Goal: Understand process/instructions: Learn how to perform a task or action

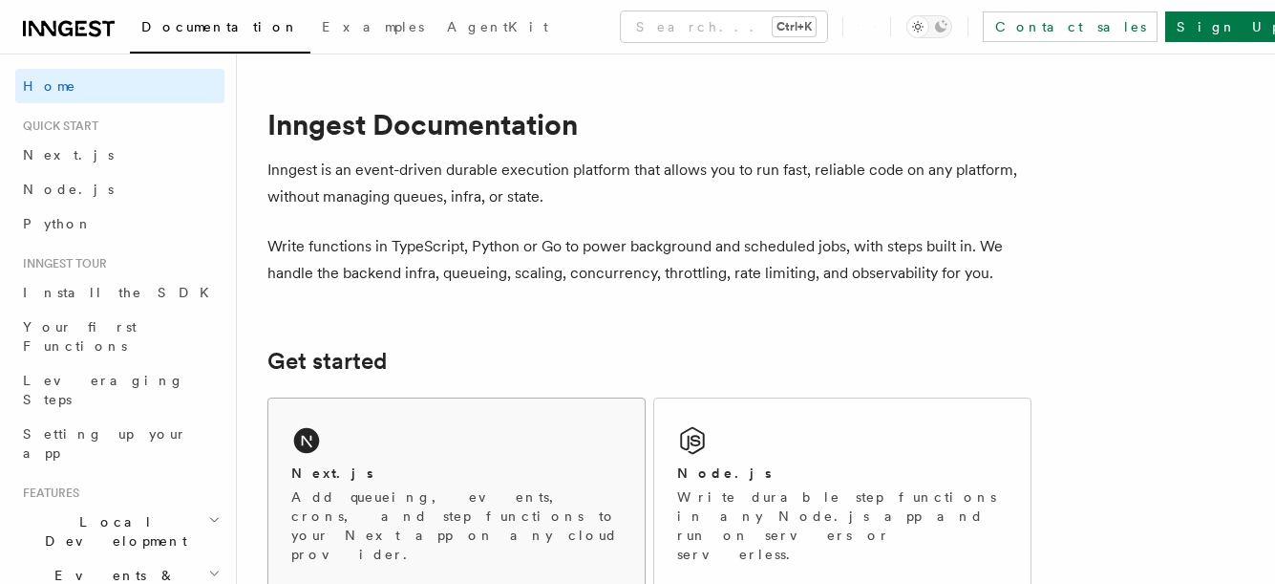
click at [421, 500] on p "Add queueing, events, crons, and step functions to your Next app on any cloud p…" at bounding box center [456, 525] width 331 height 76
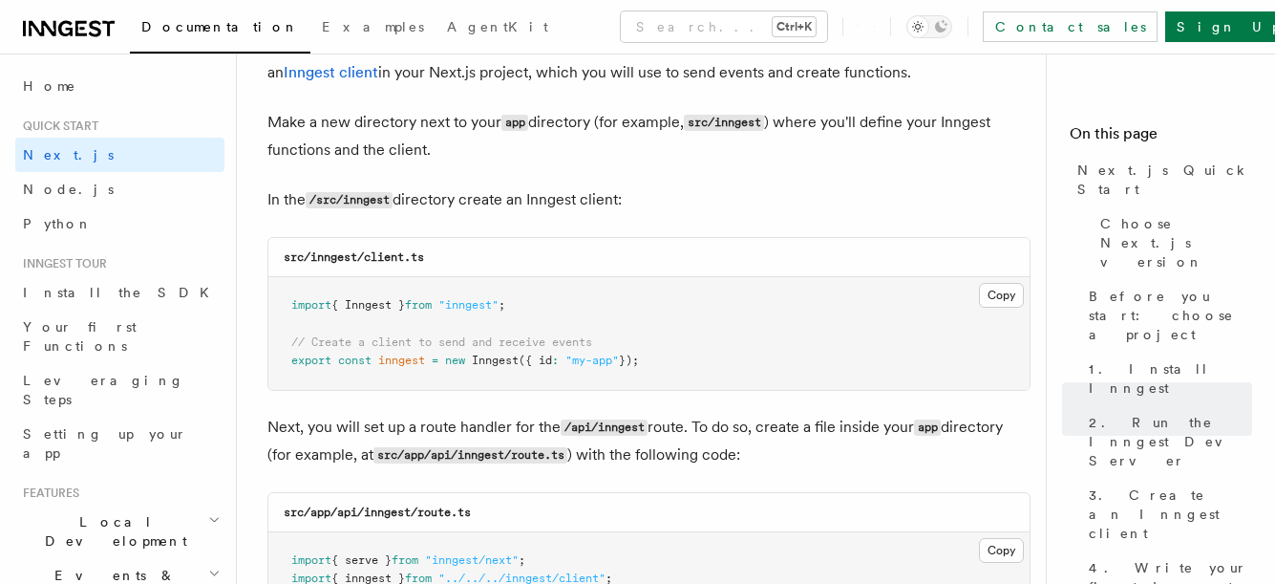
scroll to position [2345, 0]
click at [986, 292] on button "Copy Copied" at bounding box center [1001, 293] width 45 height 25
click at [992, 290] on button "Copy Copied" at bounding box center [1001, 293] width 45 height 25
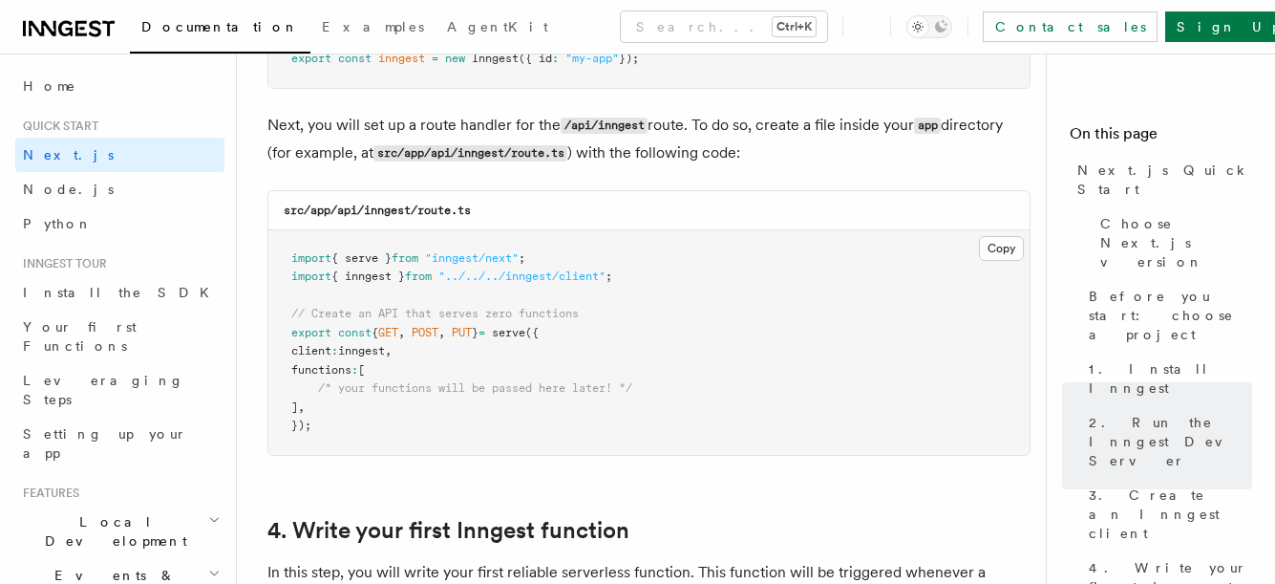
scroll to position [2646, 0]
click at [1003, 238] on button "Copy Copied" at bounding box center [1001, 247] width 45 height 25
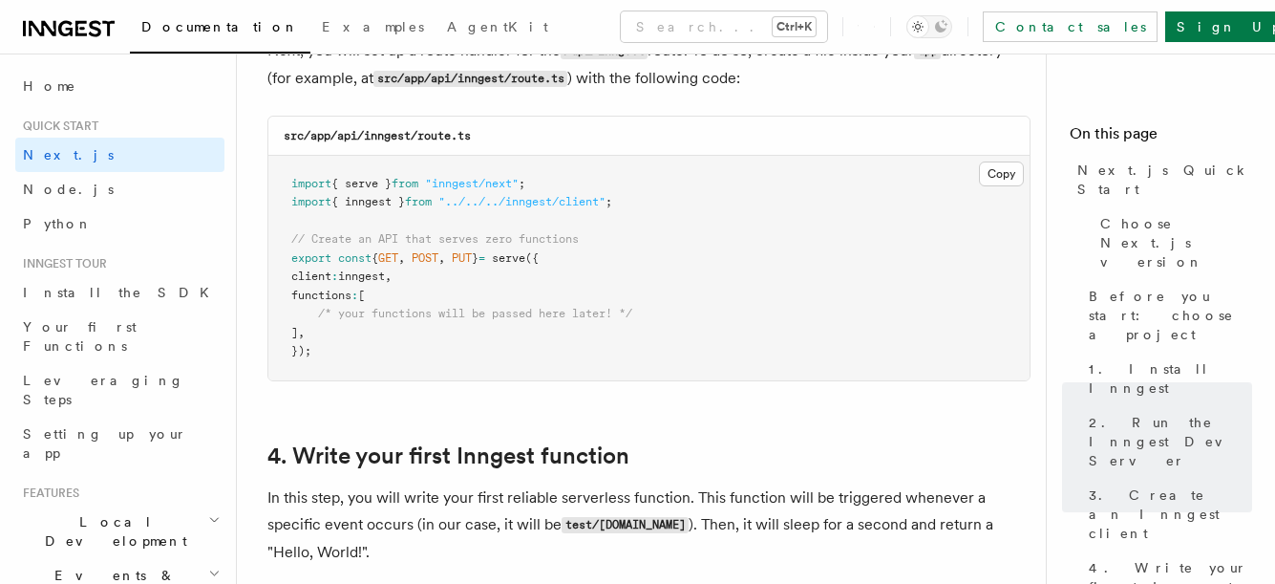
scroll to position [2716, 0]
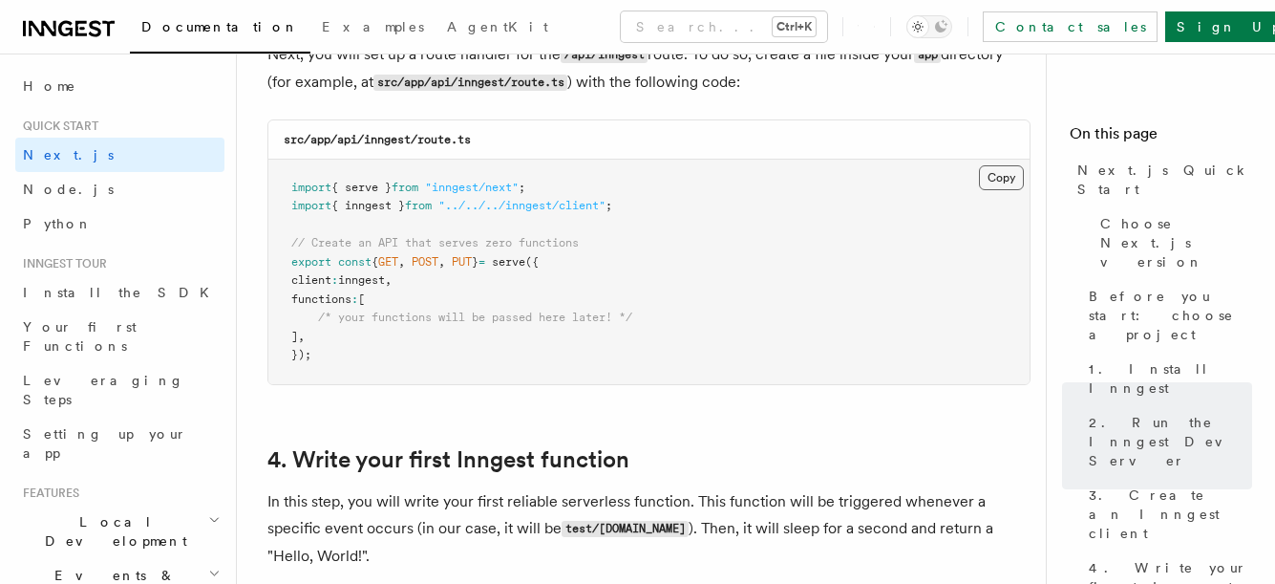
click at [993, 180] on button "Copy Copied" at bounding box center [1001, 177] width 45 height 25
